Goal: Communication & Community: Ask a question

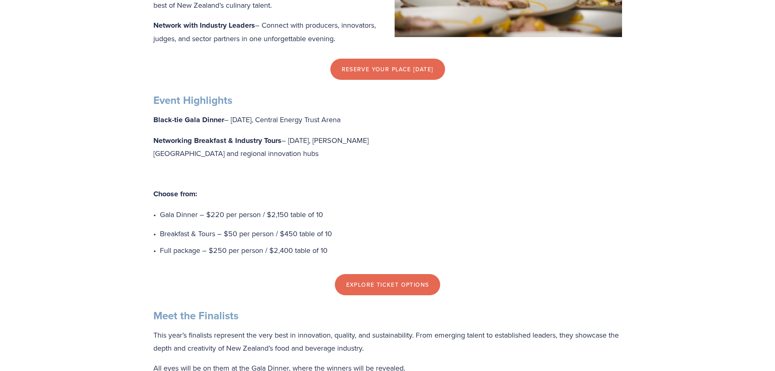
scroll to position [539, 0]
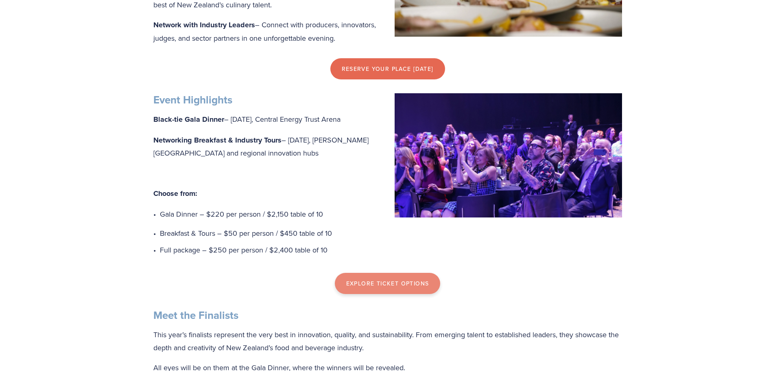
click at [384, 294] on link "Explore Ticket Options" at bounding box center [388, 283] width 106 height 21
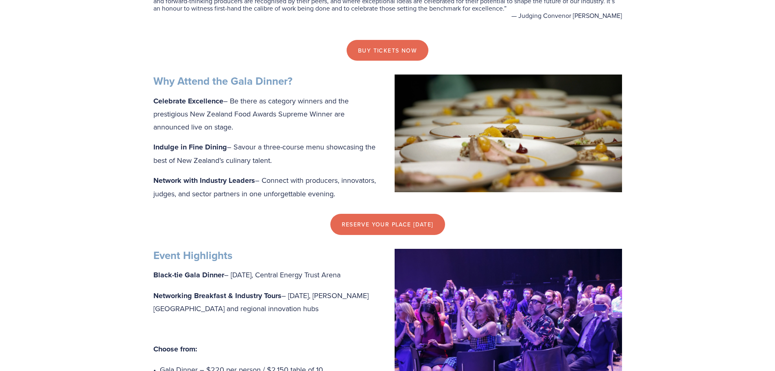
scroll to position [376, 0]
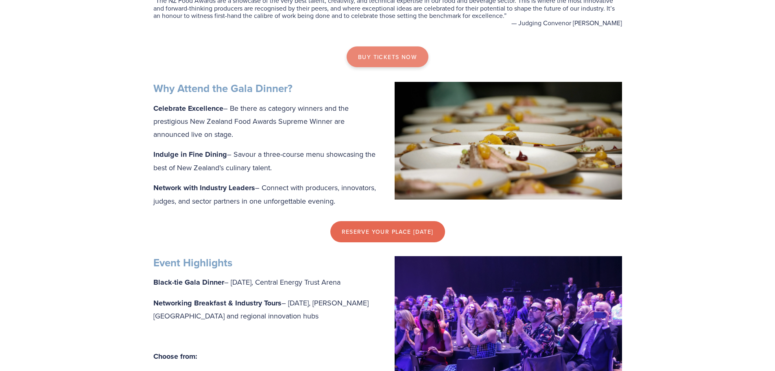
click at [389, 57] on link "Buy tickets now" at bounding box center [388, 56] width 82 height 21
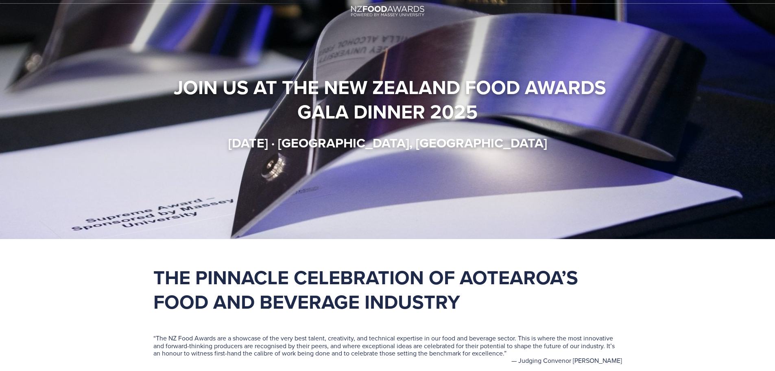
scroll to position [0, 0]
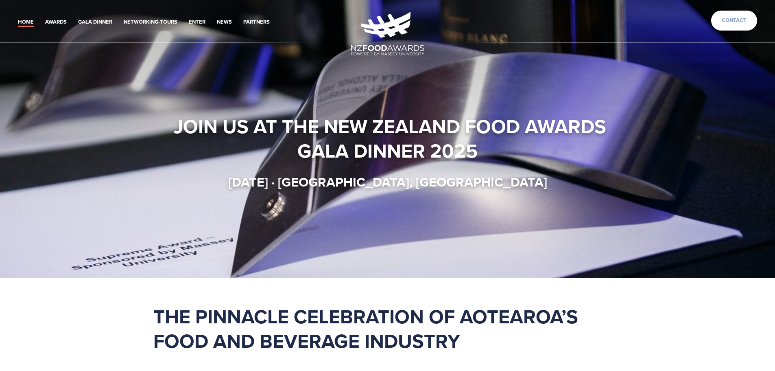
click at [735, 19] on link "Contact" at bounding box center [734, 21] width 46 height 20
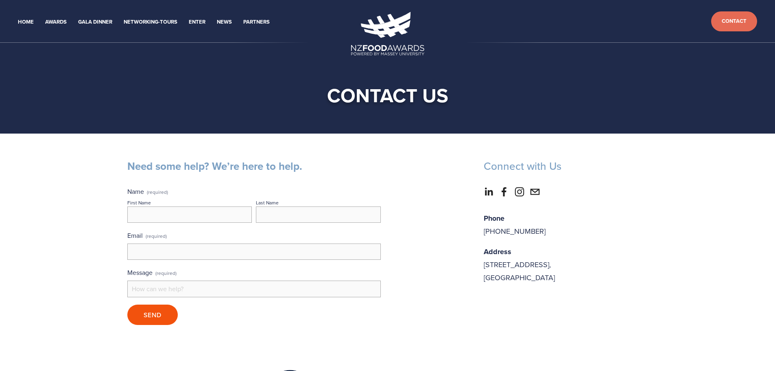
click at [158, 212] on input "First Name" at bounding box center [189, 214] width 125 height 16
type input "Chantelle"
click at [289, 209] on input "Last Name" at bounding box center [318, 214] width 125 height 16
type input "Swanepoel"
click at [238, 254] on input "Email (required)" at bounding box center [253, 251] width 253 height 16
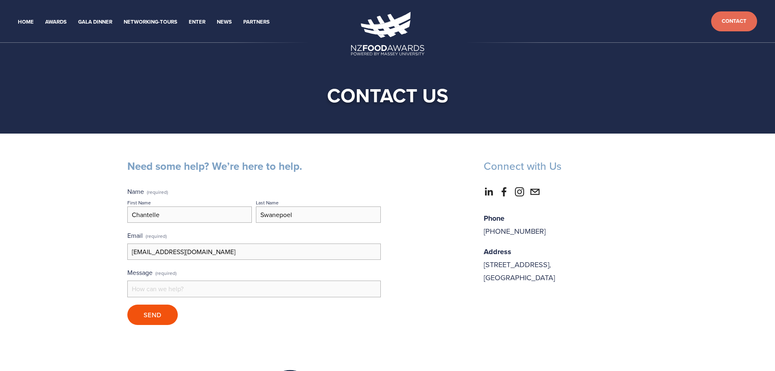
type input "chantelle.swanepoel@imcd.co.nz"
click at [176, 293] on input "Message (required)" at bounding box center [253, 288] width 253 height 16
click at [127, 304] on button "Send Send" at bounding box center [152, 314] width 50 height 20
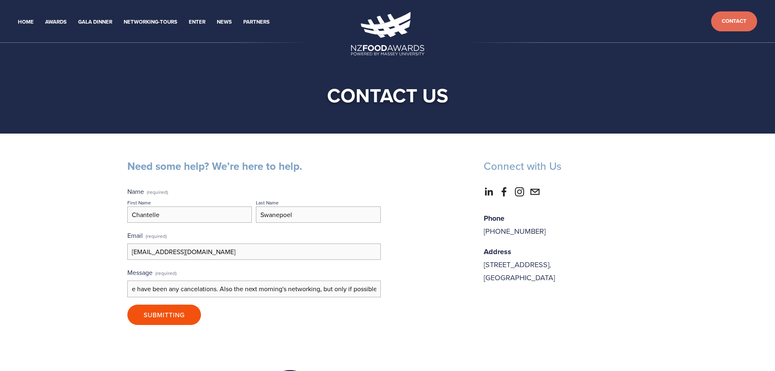
scroll to position [0, 325]
type input "Good afternoon, I would like to find out if all the Gala dinner tickets have be…"
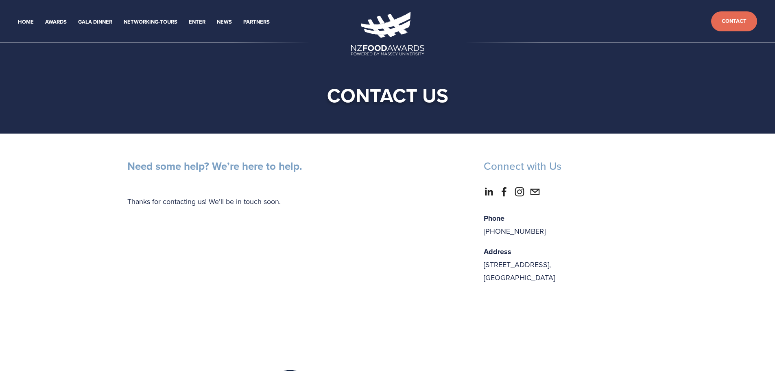
scroll to position [0, 0]
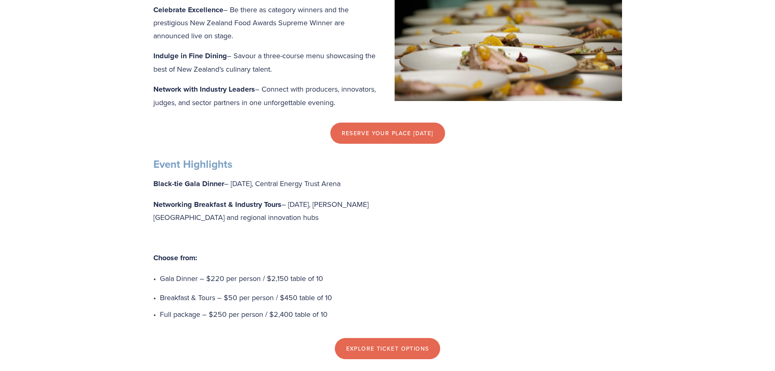
scroll to position [507, 0]
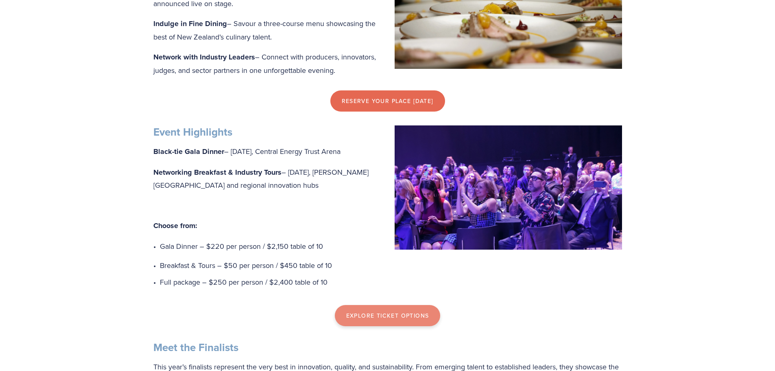
click at [402, 325] on link "Explore Ticket Options" at bounding box center [388, 315] width 106 height 21
